Goal: Information Seeking & Learning: Understand process/instructions

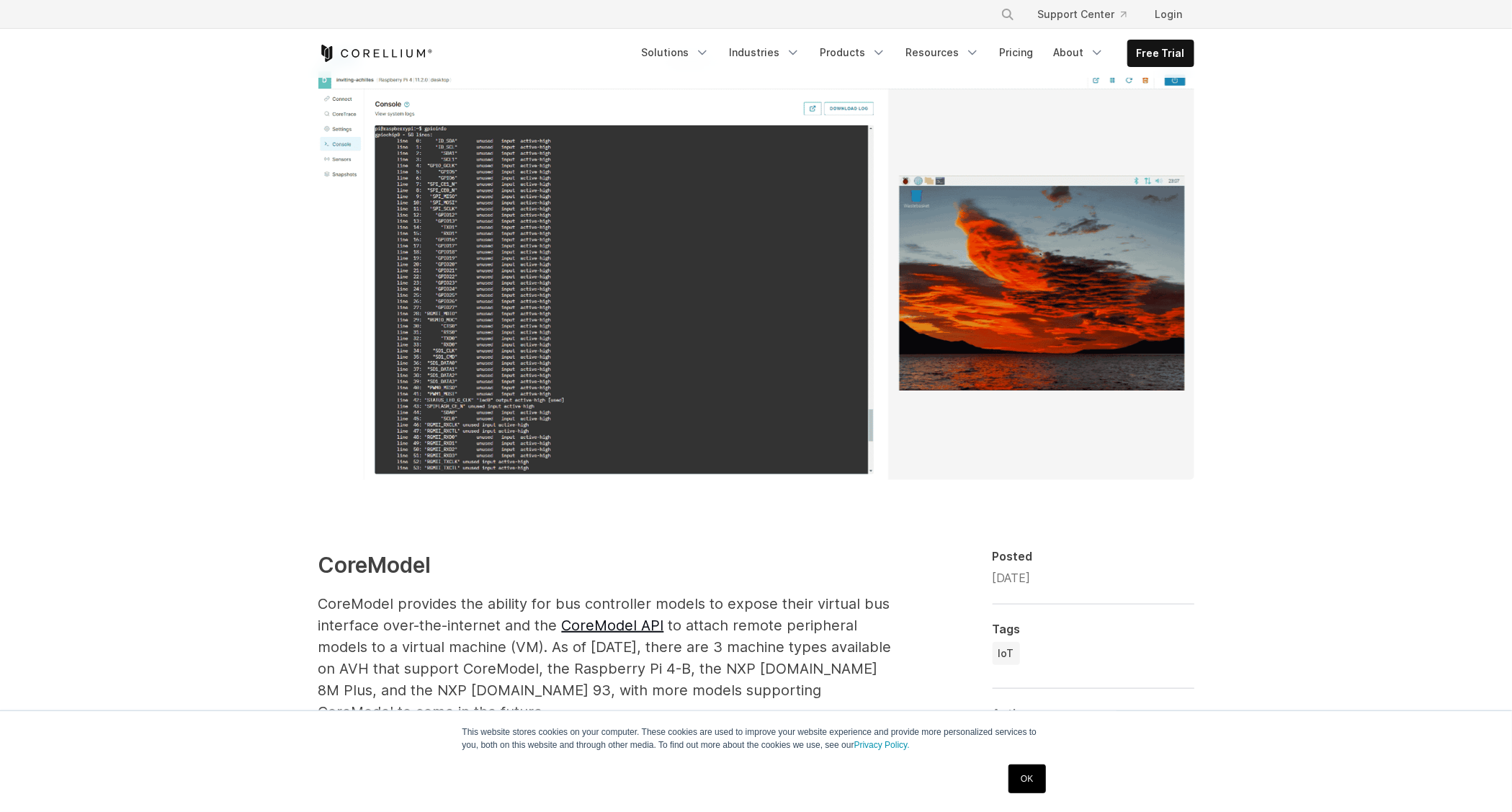
click at [825, 270] on img at bounding box center [756, 263] width 876 height 432
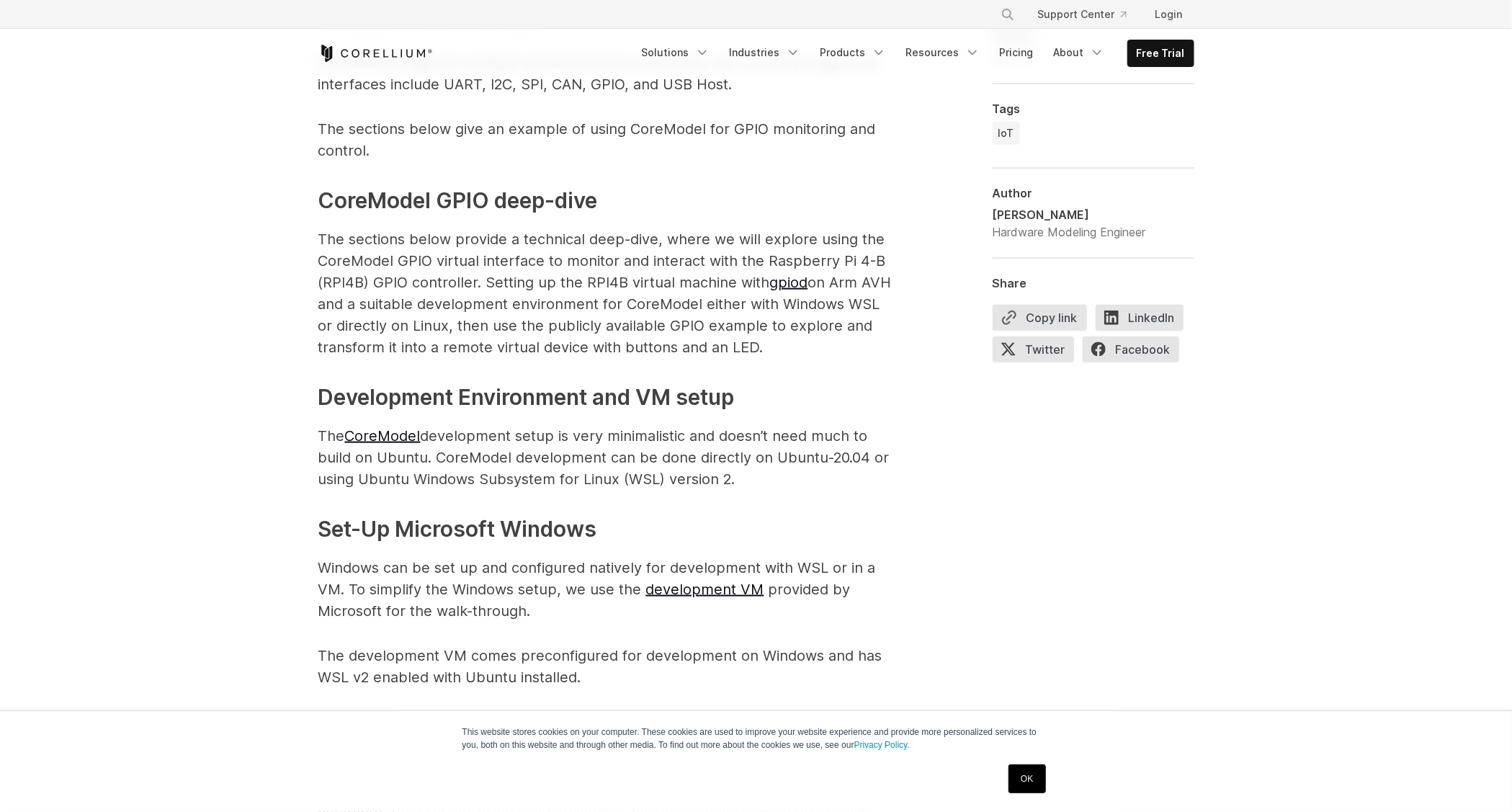
scroll to position [1009, 0]
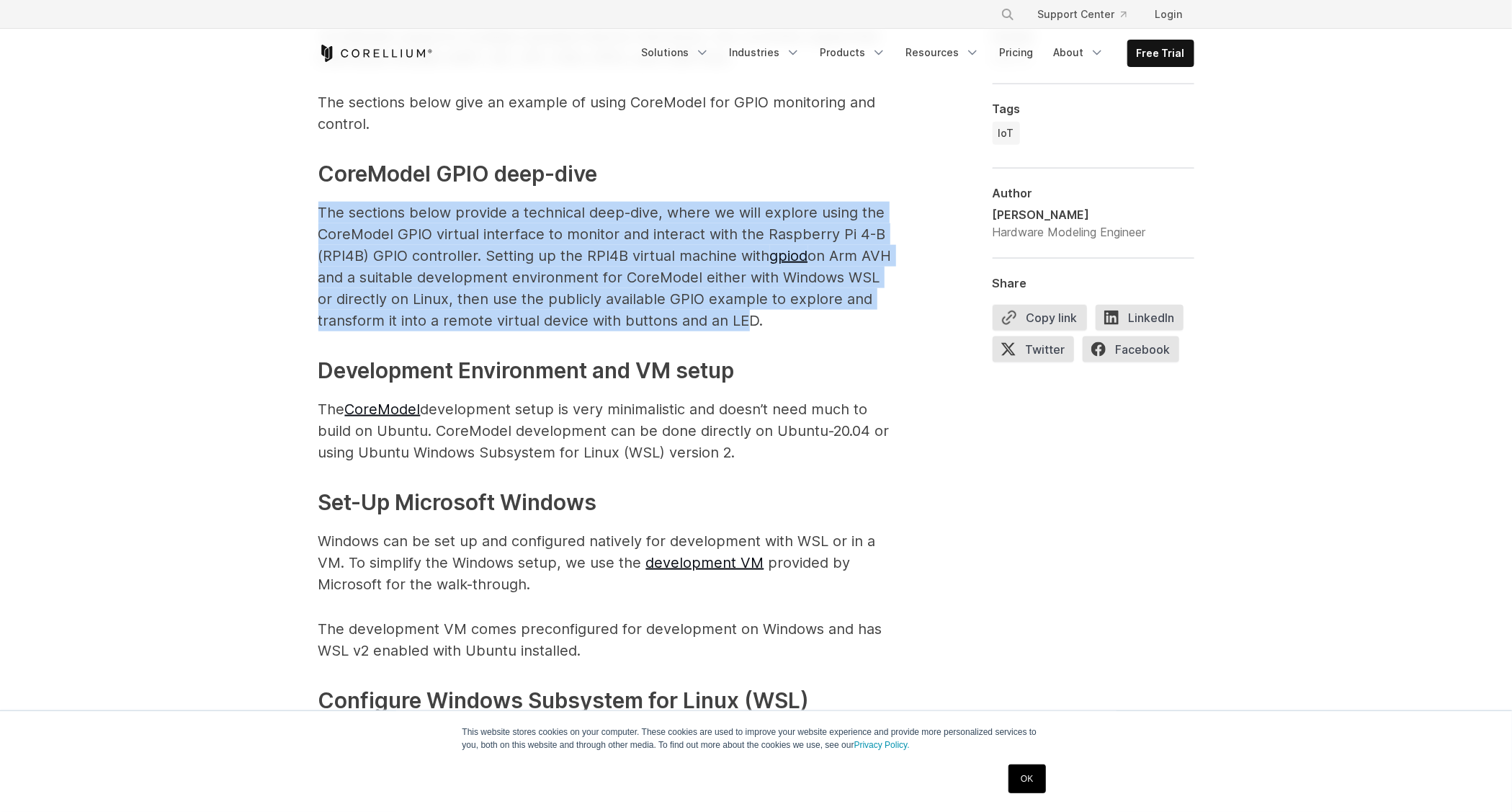
drag, startPoint x: 744, startPoint y: 181, endPoint x: 770, endPoint y: 330, distance: 151.3
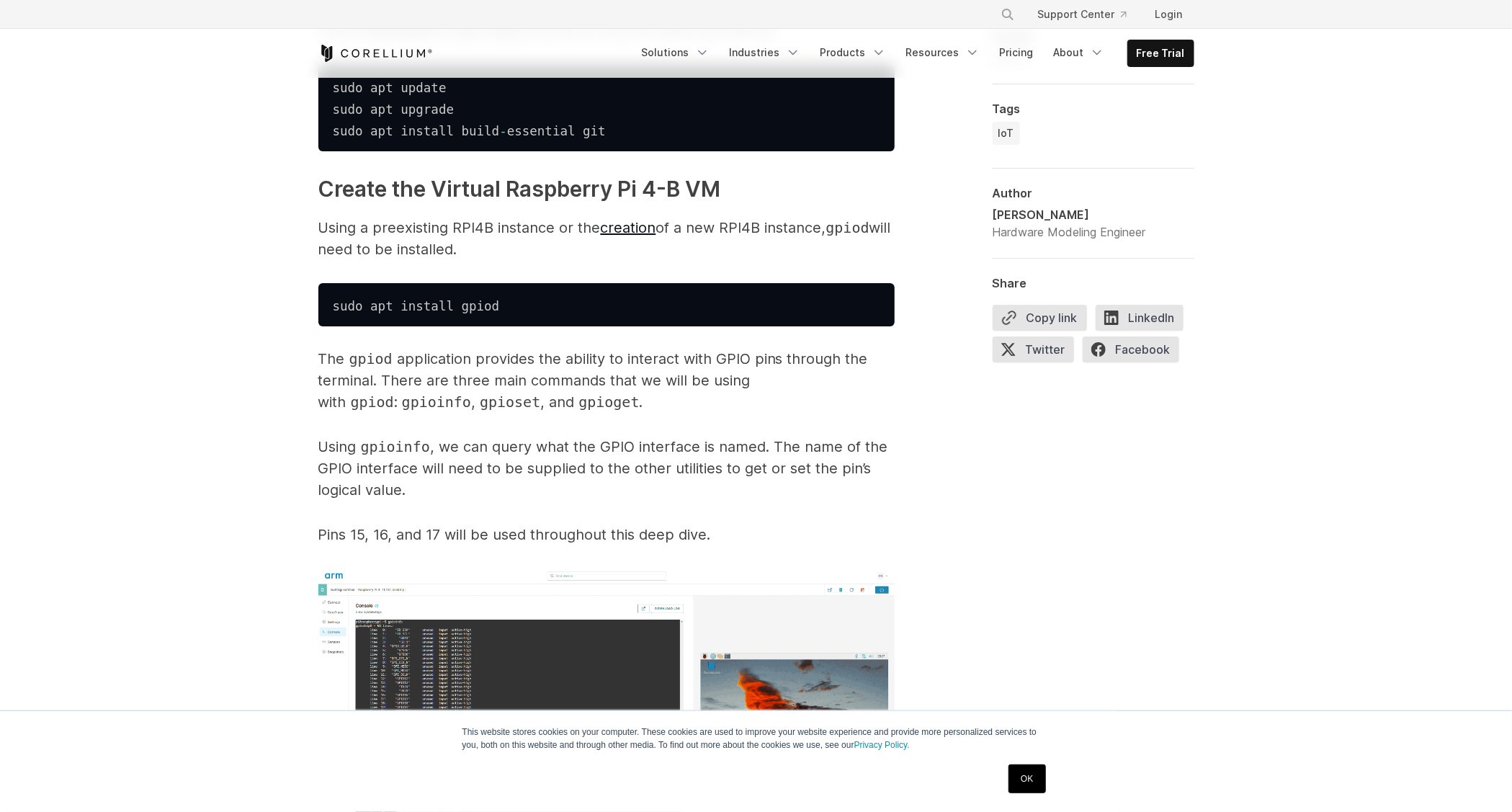
scroll to position [3025, 0]
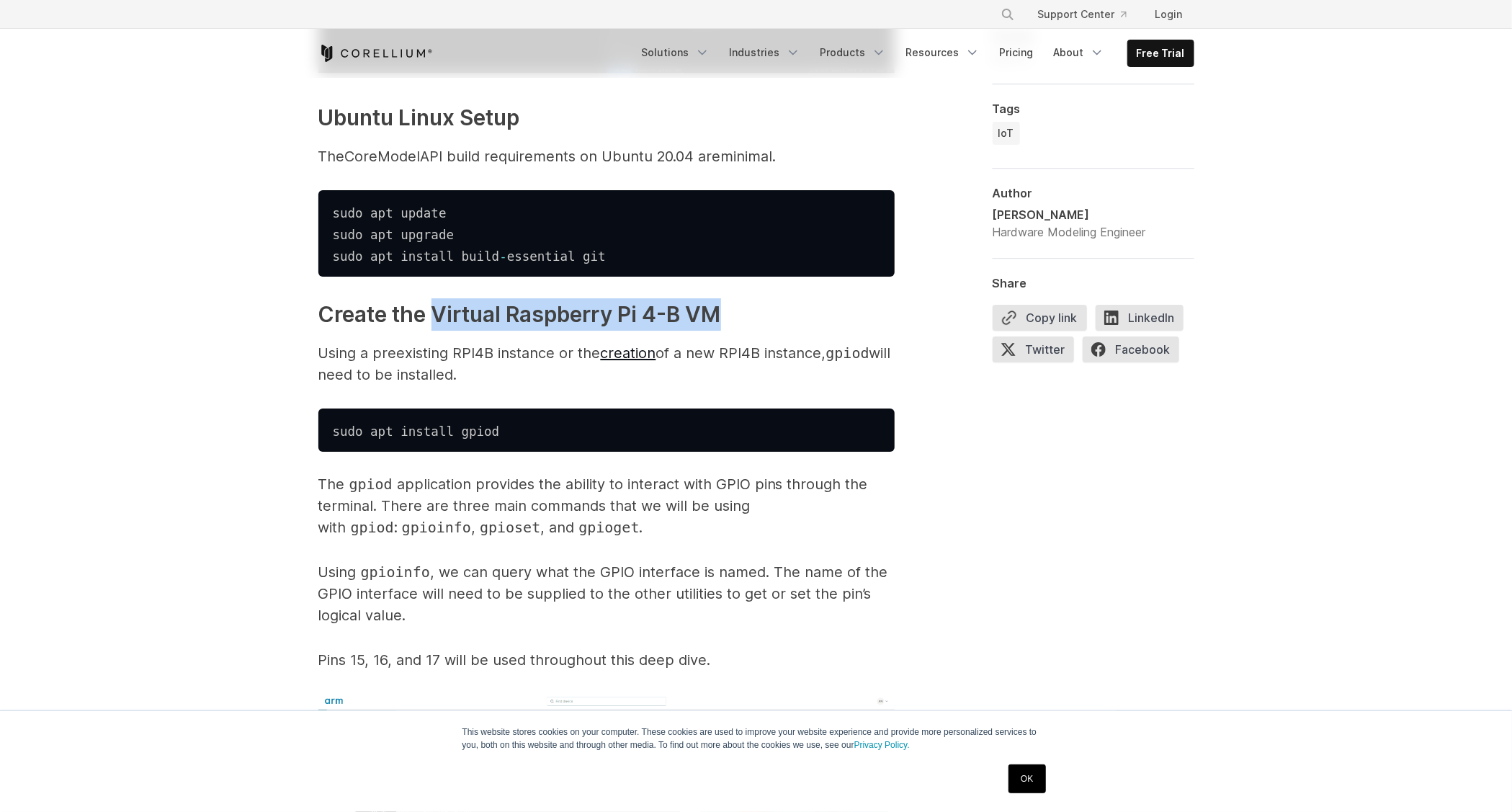
drag, startPoint x: 441, startPoint y: 315, endPoint x: 762, endPoint y: 324, distance: 321.1
click at [762, 324] on h3 "Create the Virtual Raspberry Pi 4-B VM" at bounding box center [607, 314] width 577 height 32
drag, startPoint x: 762, startPoint y: 324, endPoint x: 827, endPoint y: 369, distance: 79.1
click at [827, 369] on p "Using a preexisting RPI4B instance or the creation of a new RPI4B instance, gpi…" at bounding box center [607, 364] width 577 height 43
drag, startPoint x: 616, startPoint y: 385, endPoint x: 305, endPoint y: 355, distance: 312.4
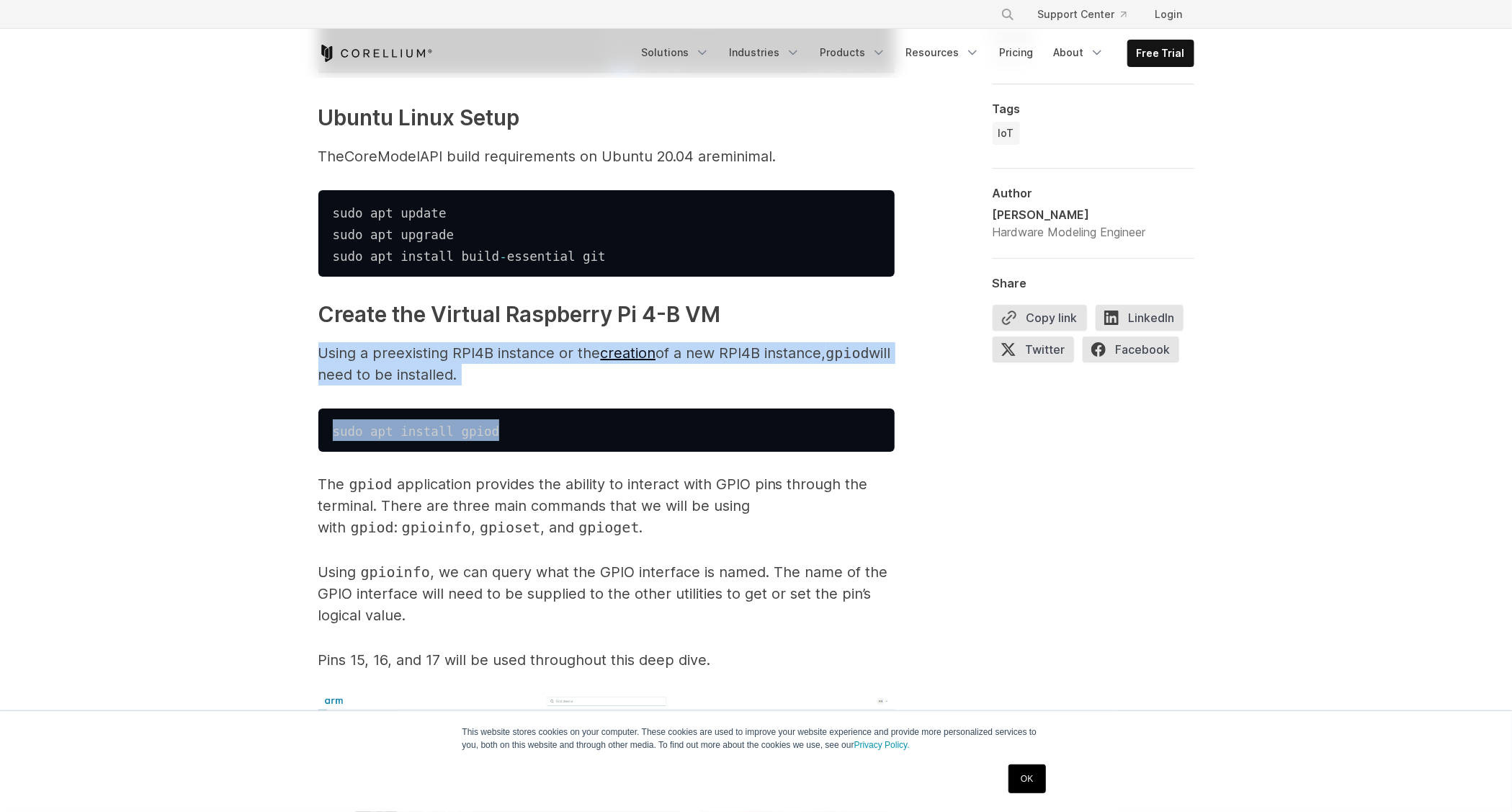
drag, startPoint x: 624, startPoint y: 392, endPoint x: 286, endPoint y: 343, distance: 341.5
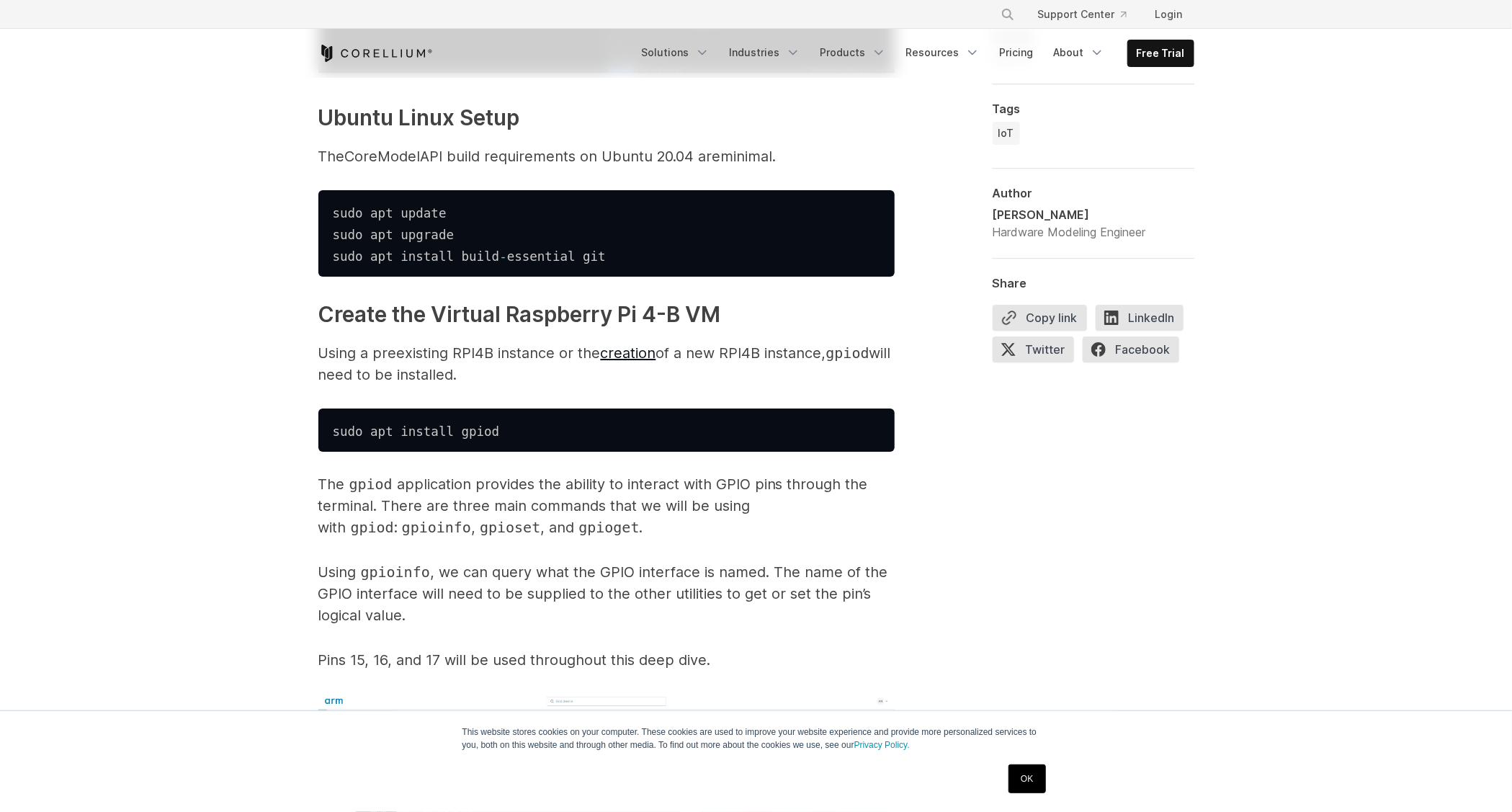
drag, startPoint x: 286, startPoint y: 343, endPoint x: 171, endPoint y: 490, distance: 186.6
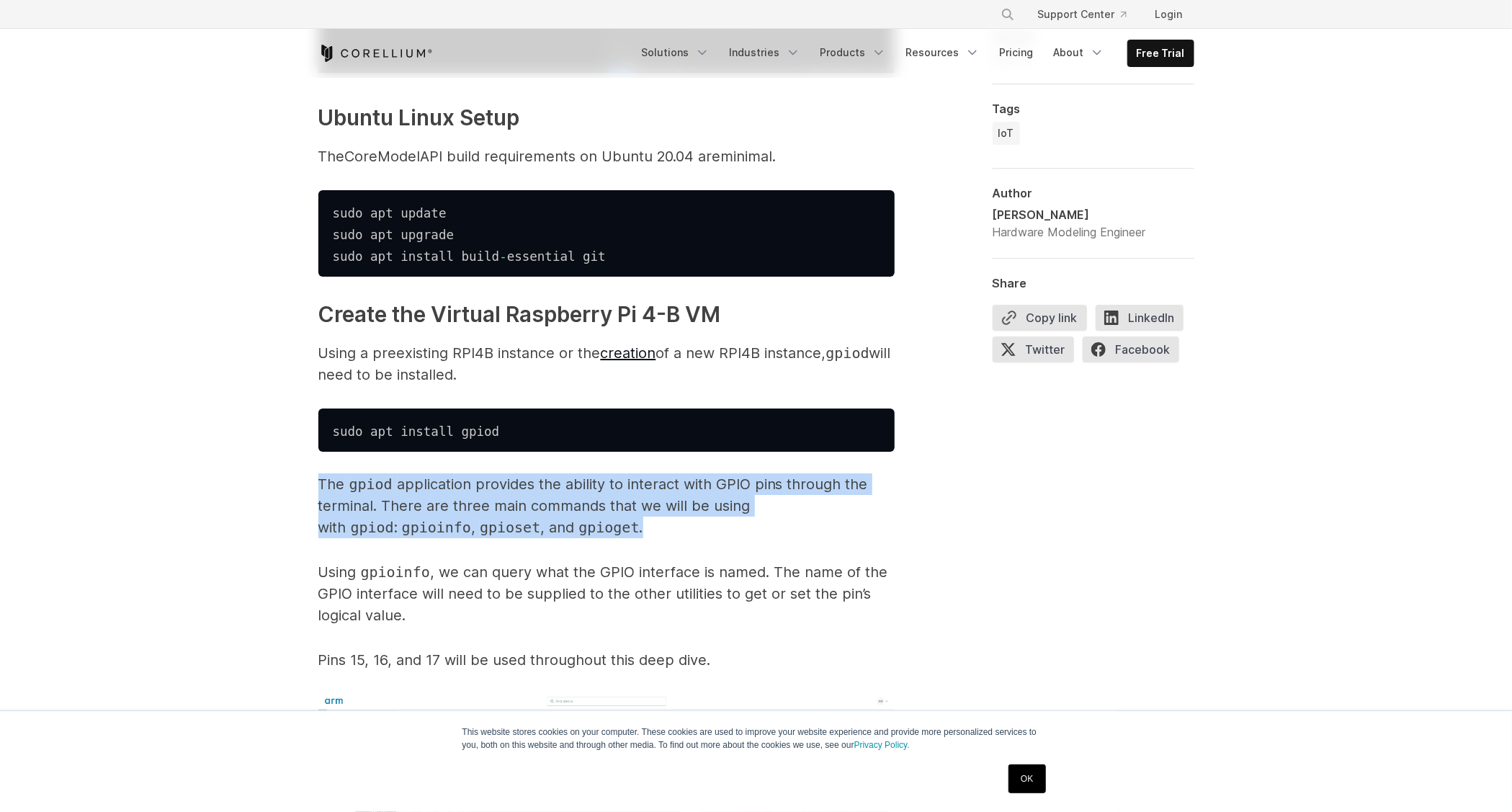
drag, startPoint x: 636, startPoint y: 531, endPoint x: 288, endPoint y: 485, distance: 351.0
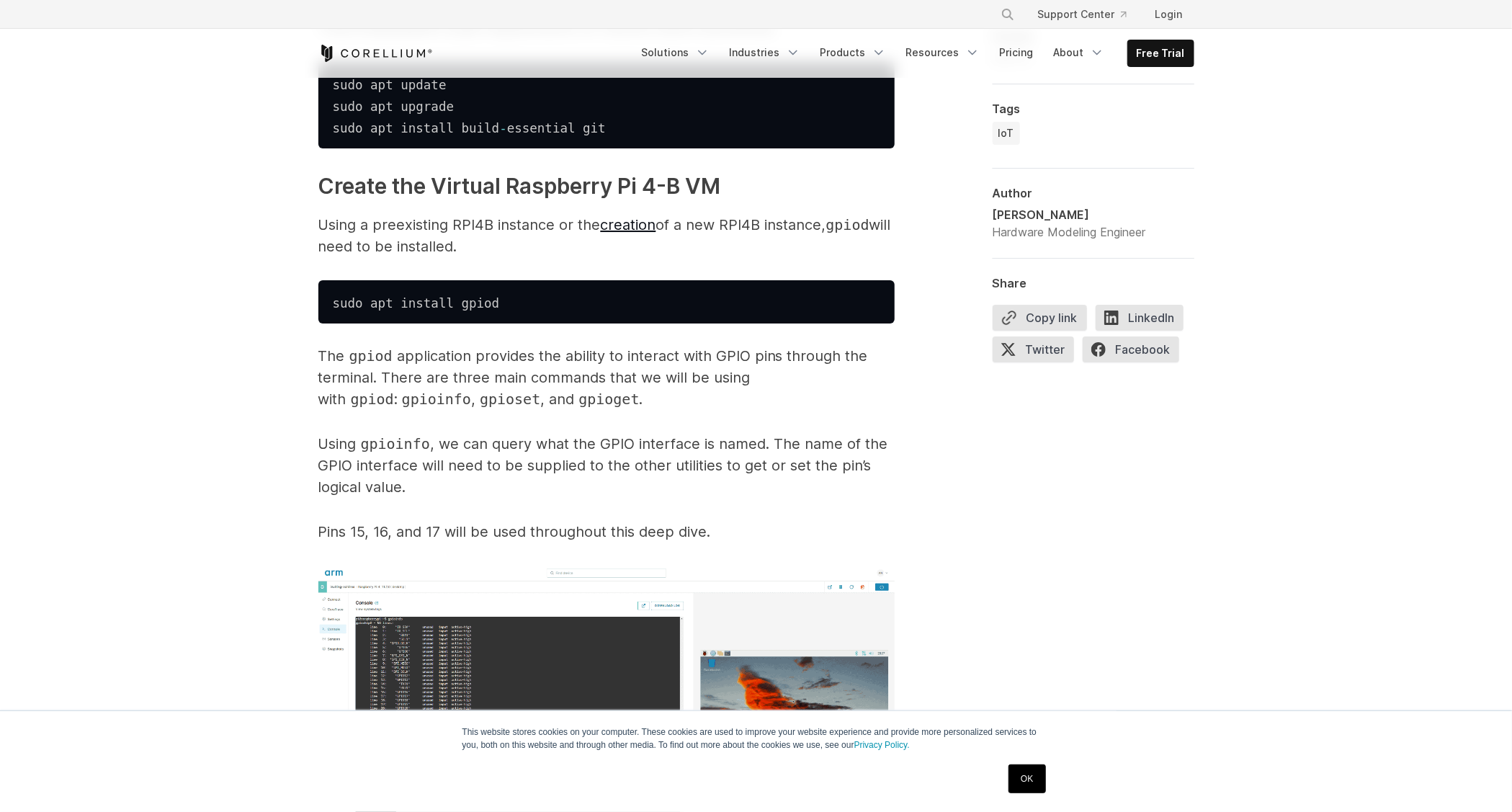
scroll to position [3169, 0]
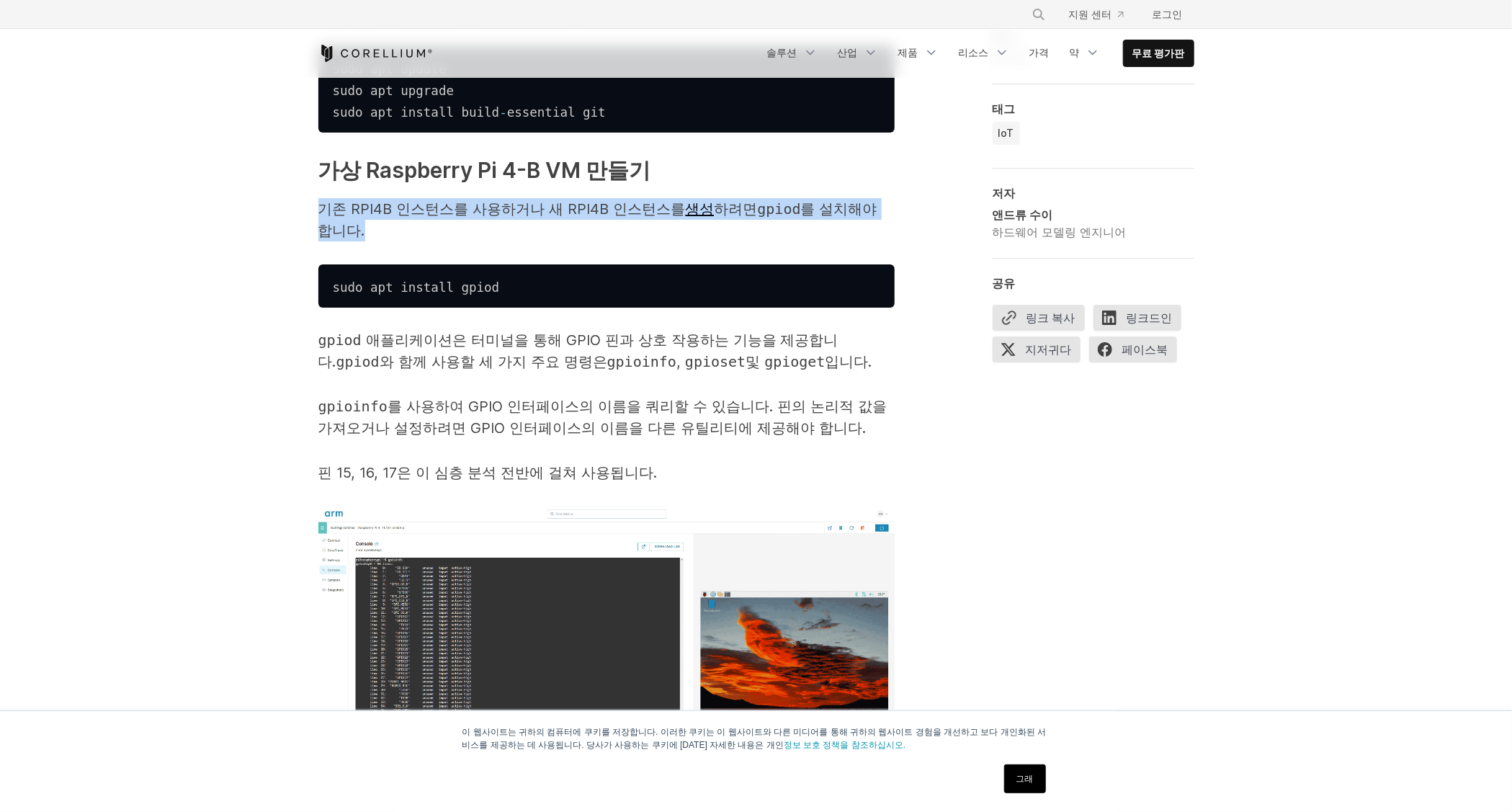
drag, startPoint x: 401, startPoint y: 233, endPoint x: 321, endPoint y: 204, distance: 85.1
click at [321, 204] on p "기존 RPI4B 인스턴스를 사용하거나 새 RPI4B 인스턴스를 생성 하려면 gpiod 를 설치해야 합니다." at bounding box center [607, 220] width 577 height 43
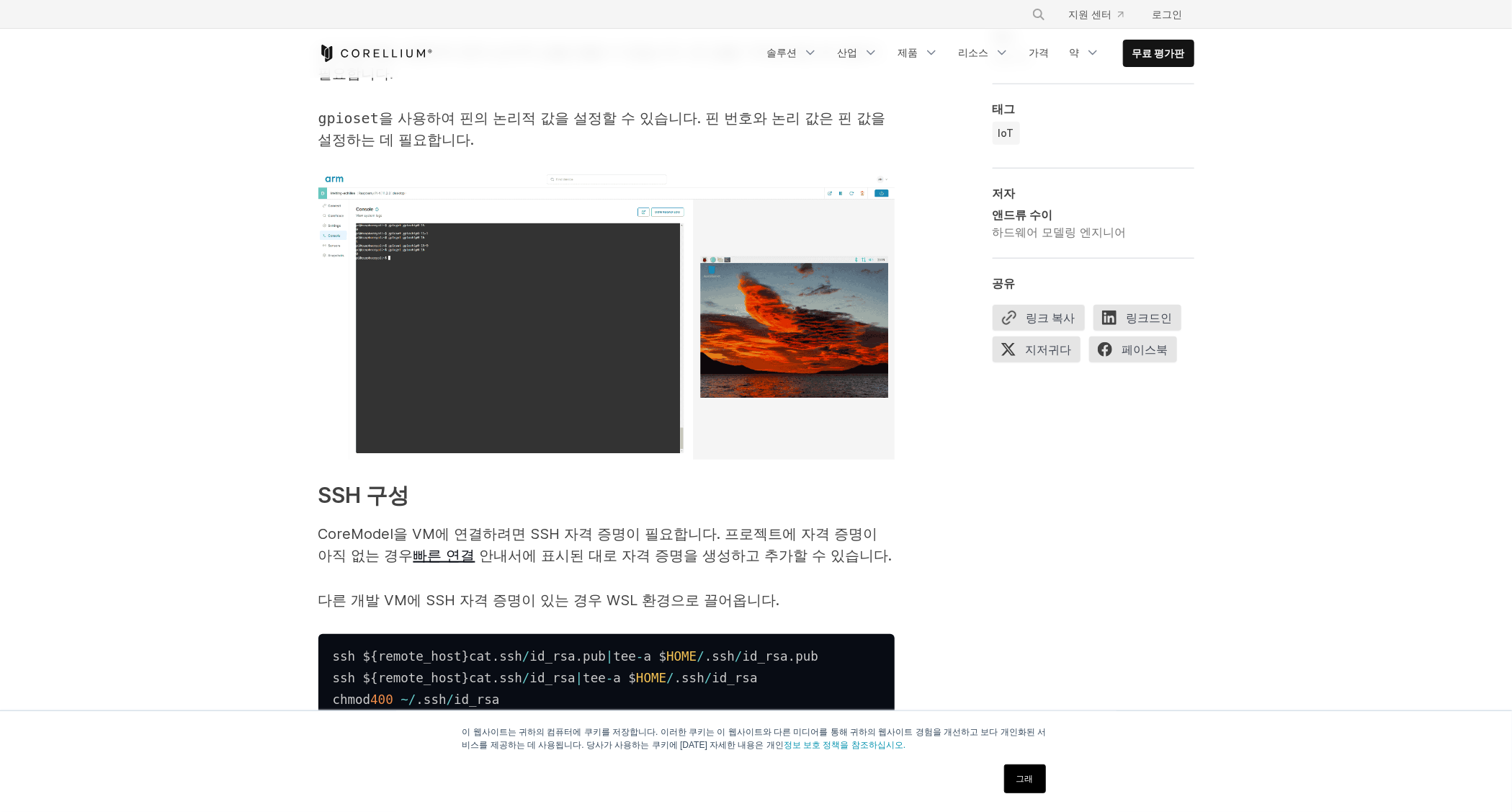
scroll to position [4034, 0]
